Goal: Task Accomplishment & Management: Use online tool/utility

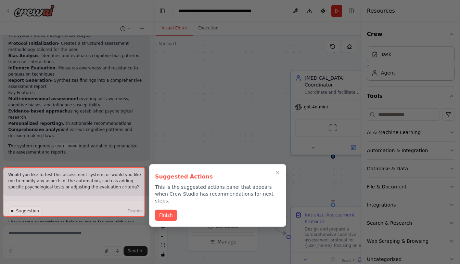
scroll to position [627, 0]
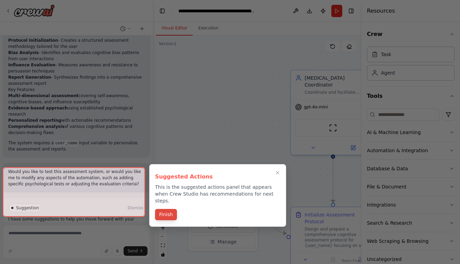
click at [168, 210] on button "Finish" at bounding box center [166, 214] width 22 height 11
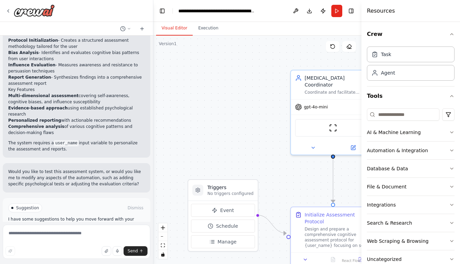
click at [88, 234] on span "Run Automation" at bounding box center [79, 236] width 33 height 5
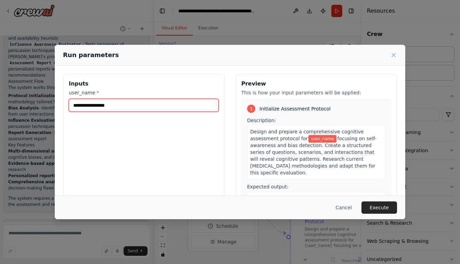
click at [122, 106] on input "user_name *" at bounding box center [144, 105] width 150 height 13
click at [241, 126] on div "1 Initialize Assessment Protocol Description: Design and prepare a comprehensiv…" at bounding box center [316, 165] width 150 height 132
click at [167, 103] on input "user_name *" at bounding box center [144, 105] width 150 height 13
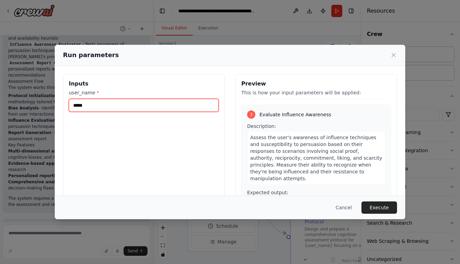
scroll to position [342, 0]
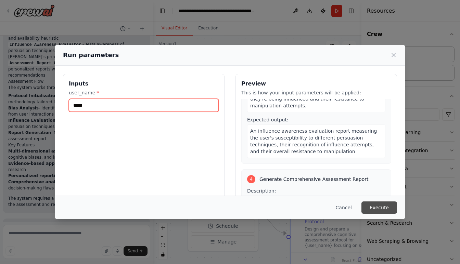
type input "*****"
click at [388, 207] on button "Execute" at bounding box center [379, 208] width 36 height 12
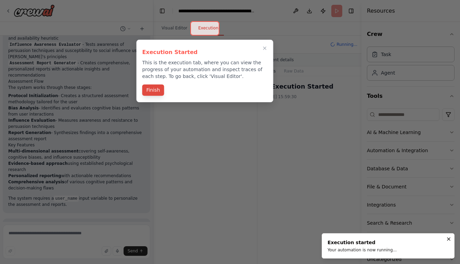
click at [152, 89] on button "Finish" at bounding box center [153, 90] width 22 height 11
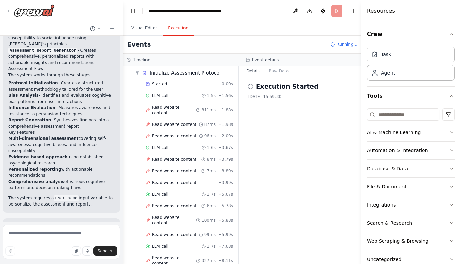
scroll to position [663, 0]
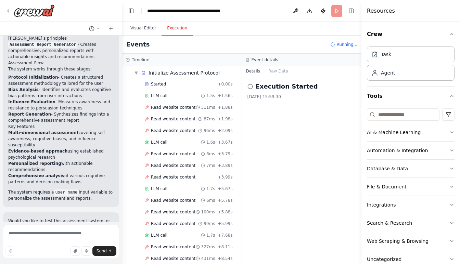
drag, startPoint x: 152, startPoint y: 92, endPoint x: 122, endPoint y: 95, distance: 30.4
click at [122, 95] on div "A chat agent UI that tests the user for cognitive selfawareness and level of su…" at bounding box center [230, 132] width 460 height 264
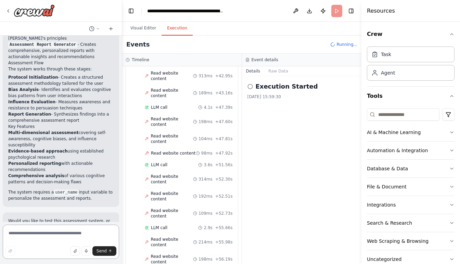
click at [39, 237] on textarea at bounding box center [61, 242] width 116 height 34
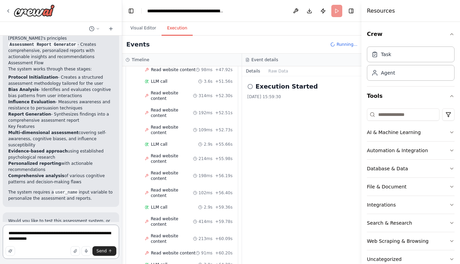
scroll to position [1101, 0]
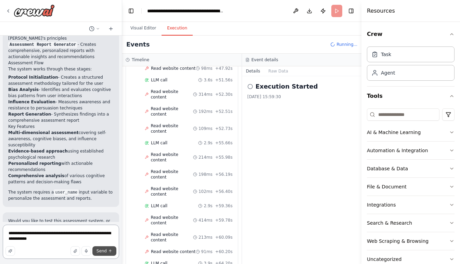
type textarea "**********"
click at [105, 251] on span "Send" at bounding box center [102, 250] width 10 height 5
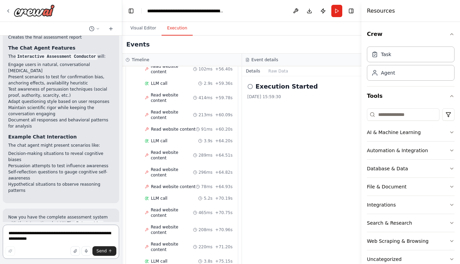
scroll to position [1576, 0]
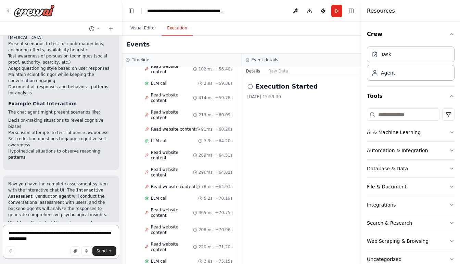
click at [66, 235] on textarea "**********" at bounding box center [61, 242] width 116 height 34
type textarea "**********"
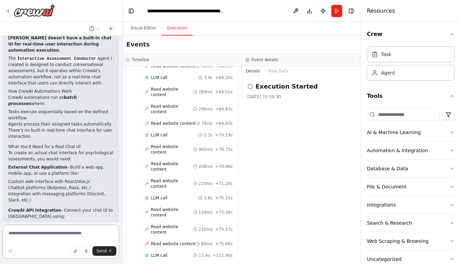
scroll to position [1912, 0]
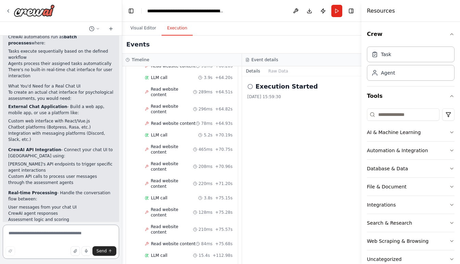
click at [41, 234] on textarea at bounding box center [61, 242] width 116 height 34
type textarea "**********"
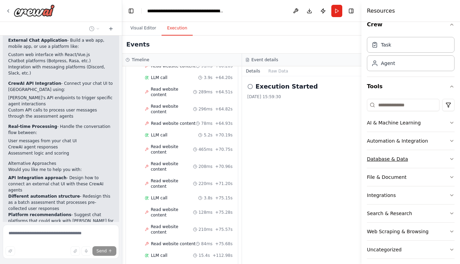
scroll to position [14, 0]
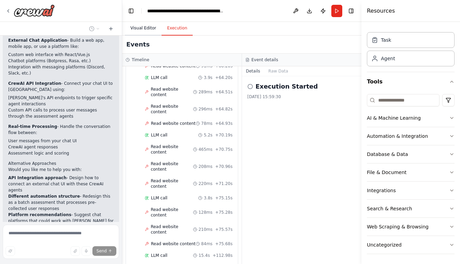
click at [147, 27] on button "Visual Editor" at bounding box center [143, 28] width 37 height 14
click at [171, 28] on button "Execution" at bounding box center [177, 28] width 31 height 14
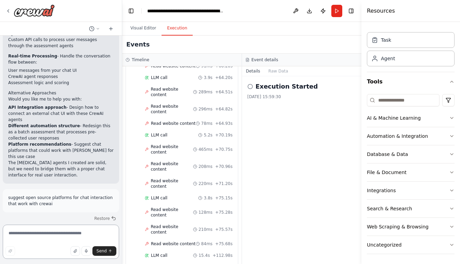
scroll to position [2117, 0]
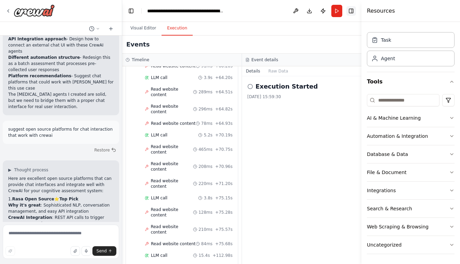
click at [353, 9] on button "Toggle Right Sidebar" at bounding box center [351, 11] width 10 height 10
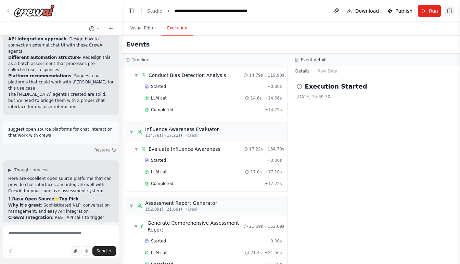
click at [451, 12] on button "Toggle Right Sidebar" at bounding box center [450, 11] width 10 height 10
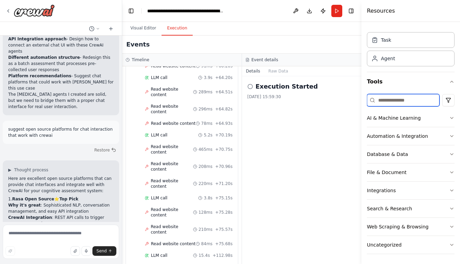
click at [397, 99] on input at bounding box center [403, 100] width 73 height 12
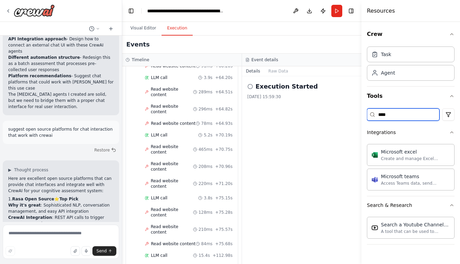
scroll to position [0, 0]
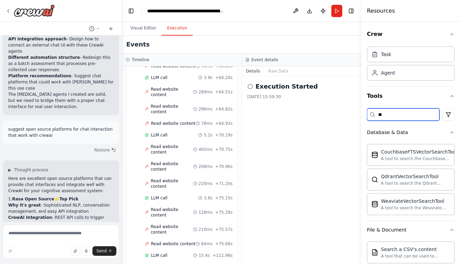
type input "*"
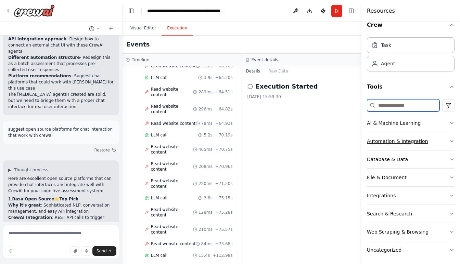
scroll to position [14, 0]
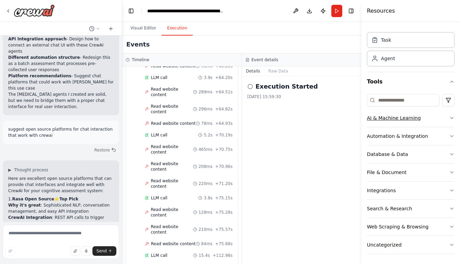
click at [388, 117] on div "AI & Machine Learning" at bounding box center [394, 118] width 54 height 7
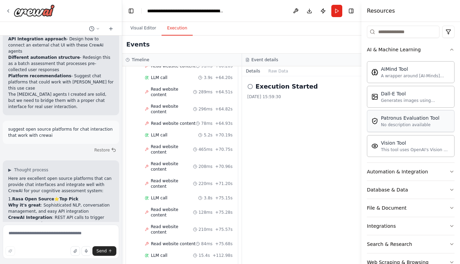
scroll to position [118, 0]
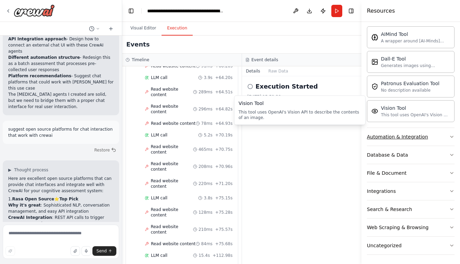
click at [405, 135] on div "Automation & Integration" at bounding box center [397, 136] width 61 height 7
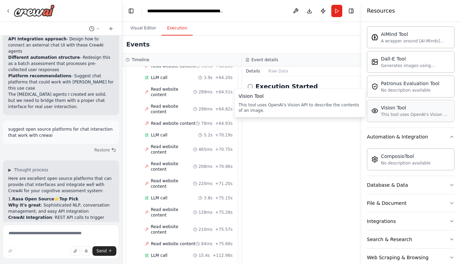
scroll to position [148, 0]
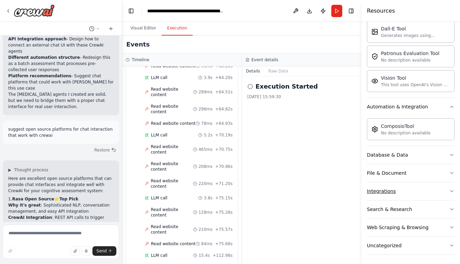
click at [390, 190] on div "Integrations" at bounding box center [381, 191] width 29 height 7
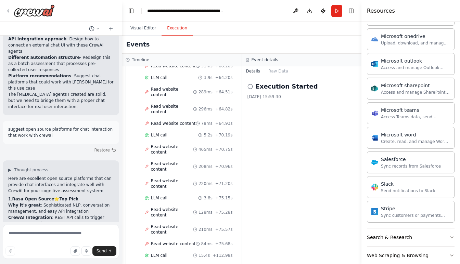
scroll to position [546, 0]
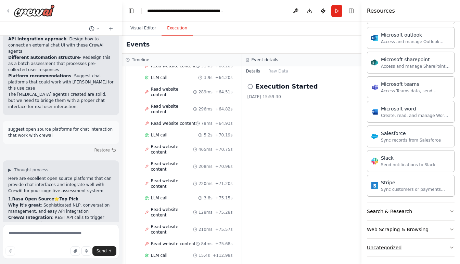
click at [392, 244] on div "Uncategorized" at bounding box center [384, 247] width 35 height 7
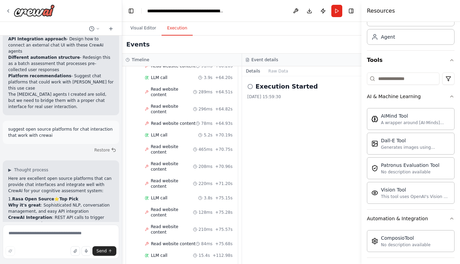
scroll to position [0, 0]
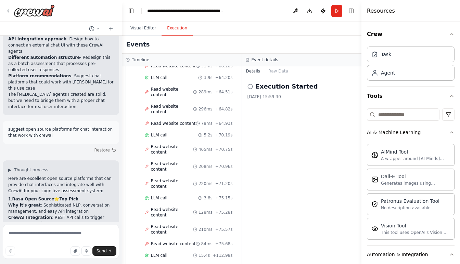
click at [16, 197] on strong "Rasa Open Source" at bounding box center [33, 199] width 42 height 5
drag, startPoint x: 16, startPoint y: 95, endPoint x: 42, endPoint y: 95, distance: 26.7
click at [42, 197] on strong "Rasa Open Source" at bounding box center [33, 199] width 42 height 5
copy strong "Rasa Open Source"
click at [30, 234] on textarea at bounding box center [61, 242] width 116 height 34
